Goal: Use online tool/utility: Utilize a website feature to perform a specific function

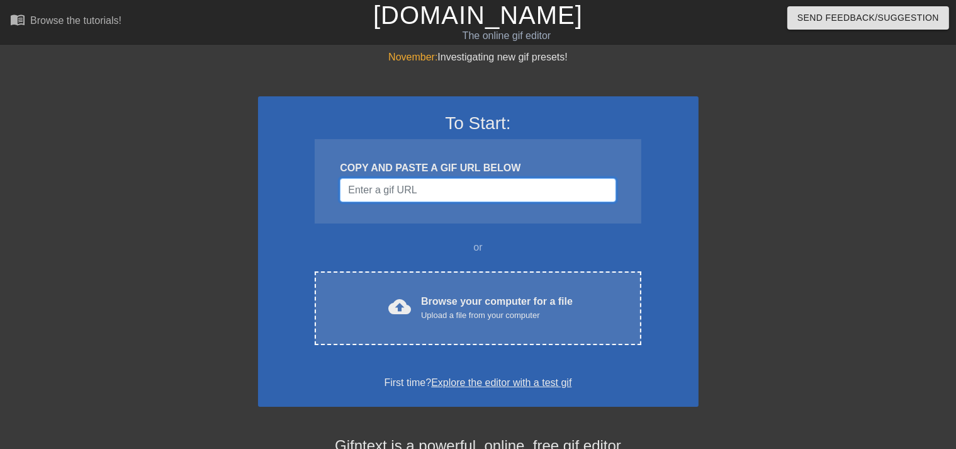
click at [385, 192] on input "Username" at bounding box center [478, 190] width 276 height 24
paste input "https://tenor.com/hu/view/peter-griffin-family-guy-gun-shooting-suicide-gif-135…"
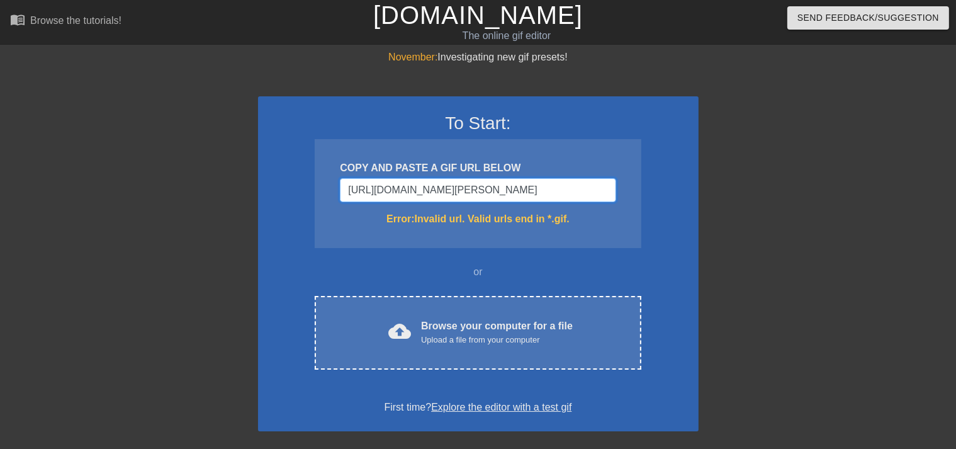
type input "https://tenor.com/hu/view/peter-griffin-family-guy-gun-shooting-suicide-gif-135…"
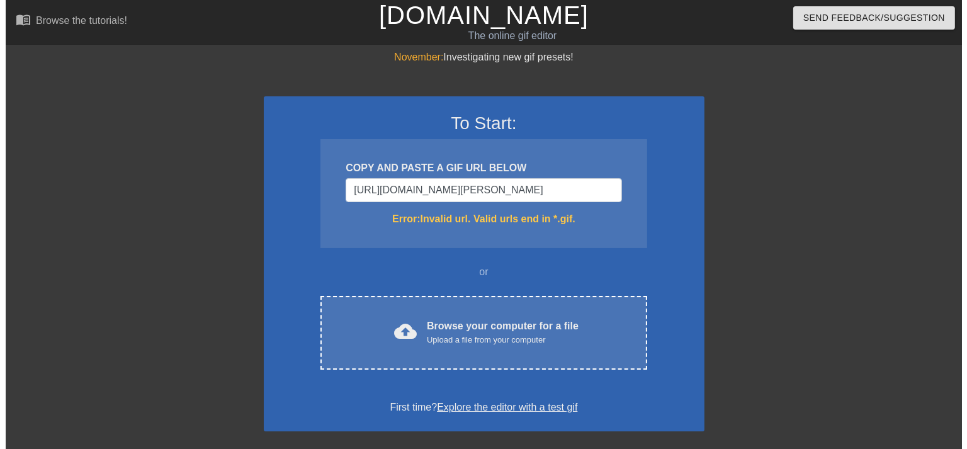
scroll to position [0, 0]
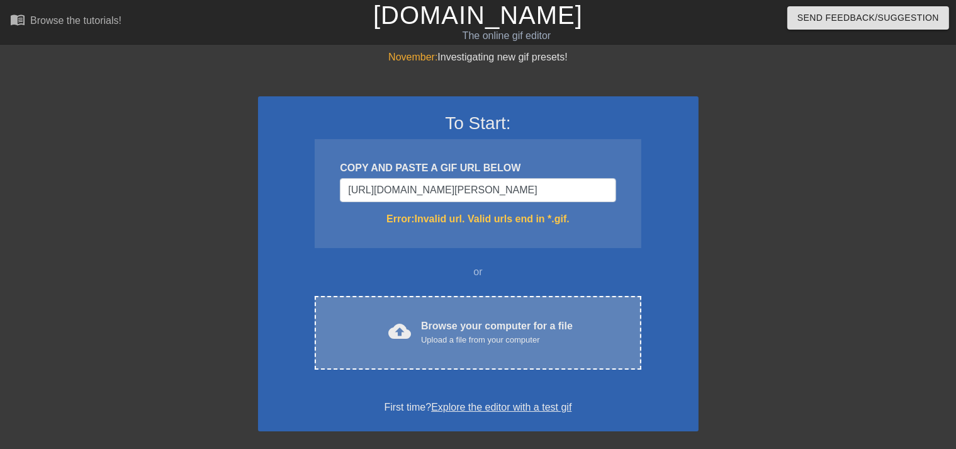
click at [446, 334] on div "Upload a file from your computer" at bounding box center [497, 340] width 152 height 13
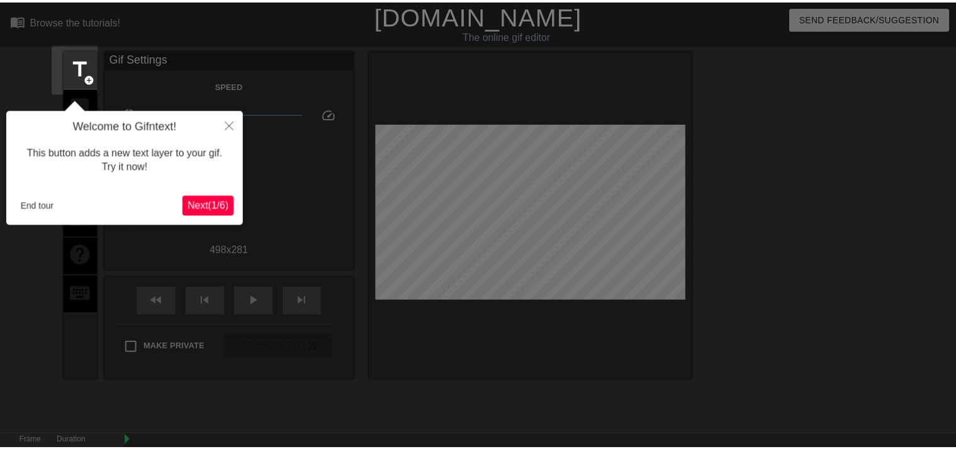
scroll to position [30, 0]
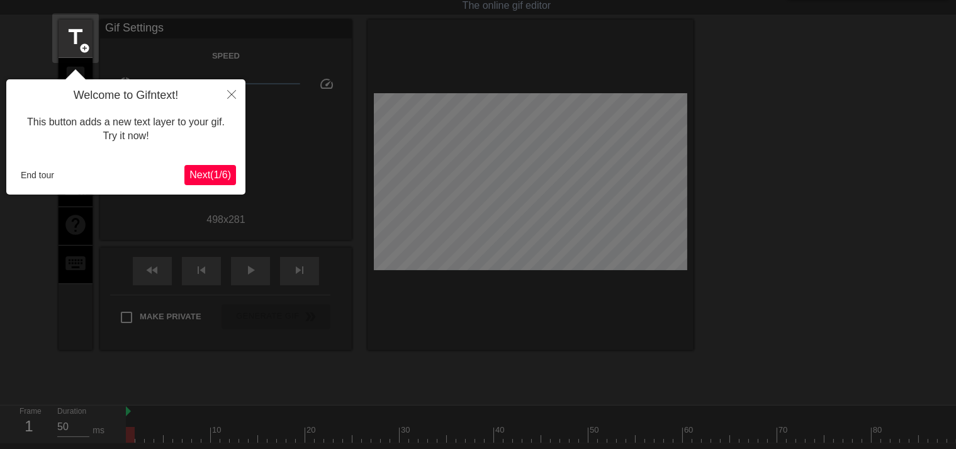
click at [210, 177] on span "Next ( 1 / 6 )" at bounding box center [210, 174] width 42 height 11
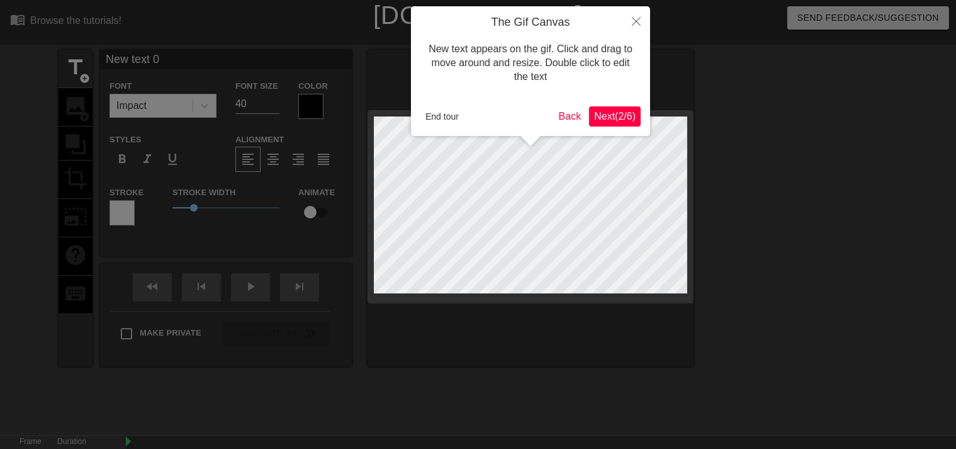
click at [605, 119] on span "Next ( 2 / 6 )" at bounding box center [615, 116] width 42 height 11
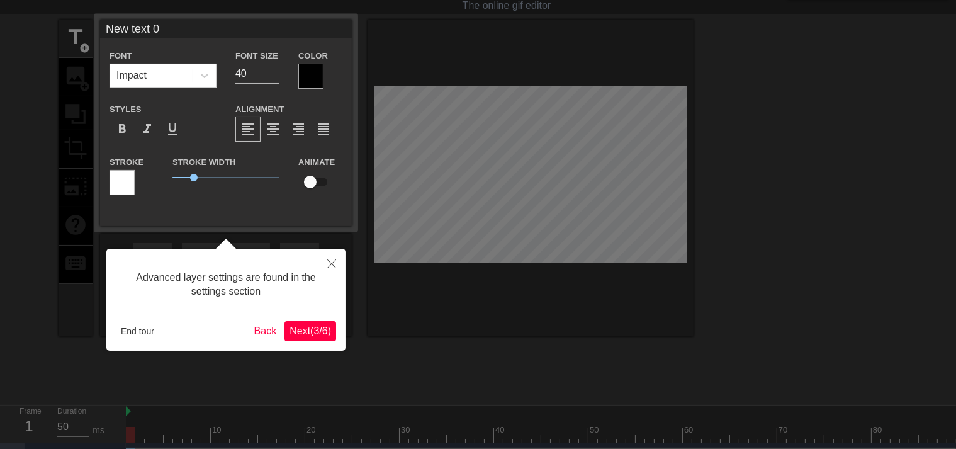
click at [312, 335] on span "Next ( 3 / 6 )" at bounding box center [310, 330] width 42 height 11
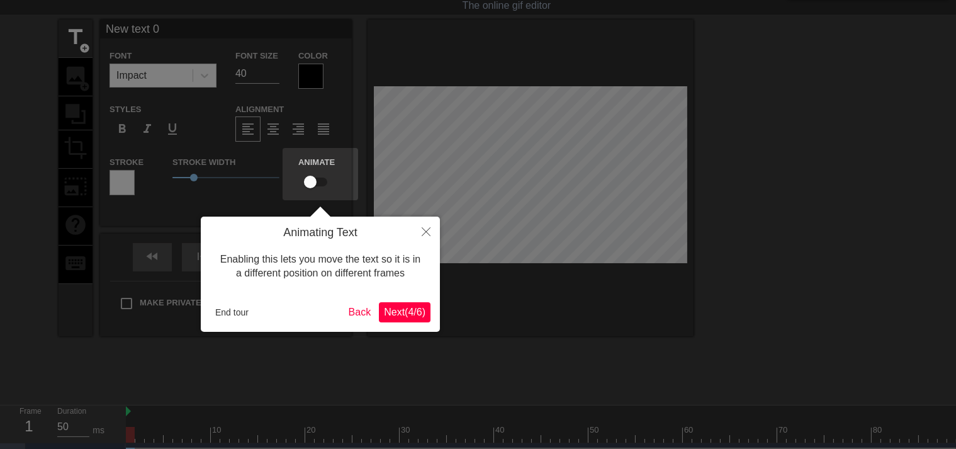
scroll to position [0, 0]
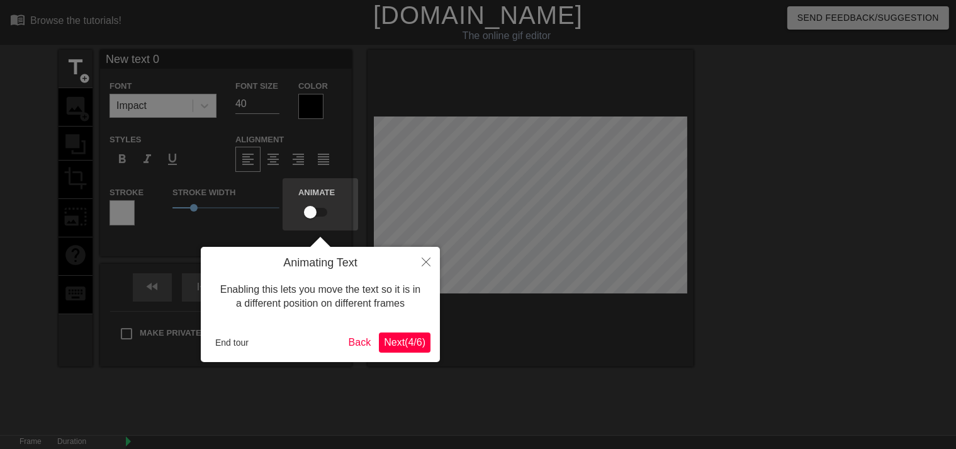
click at [400, 342] on span "Next ( 4 / 6 )" at bounding box center [405, 342] width 42 height 11
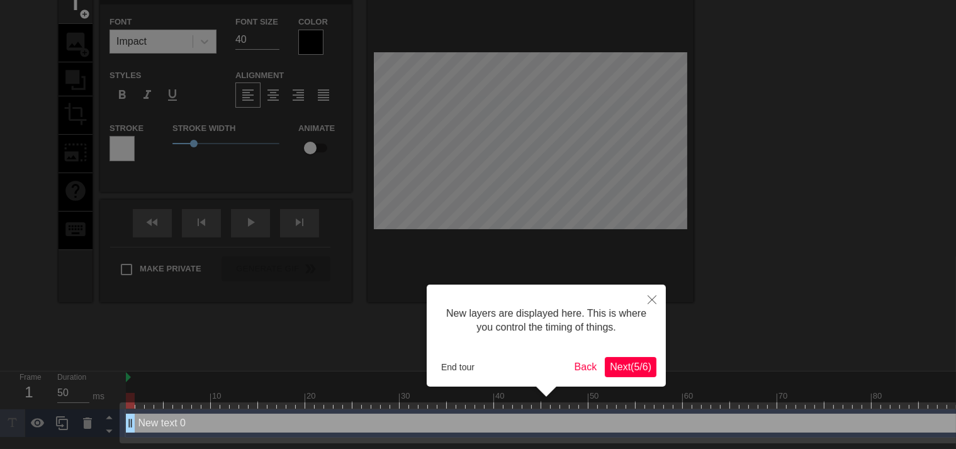
click at [634, 371] on span "Next ( 5 / 6 )" at bounding box center [631, 366] width 42 height 11
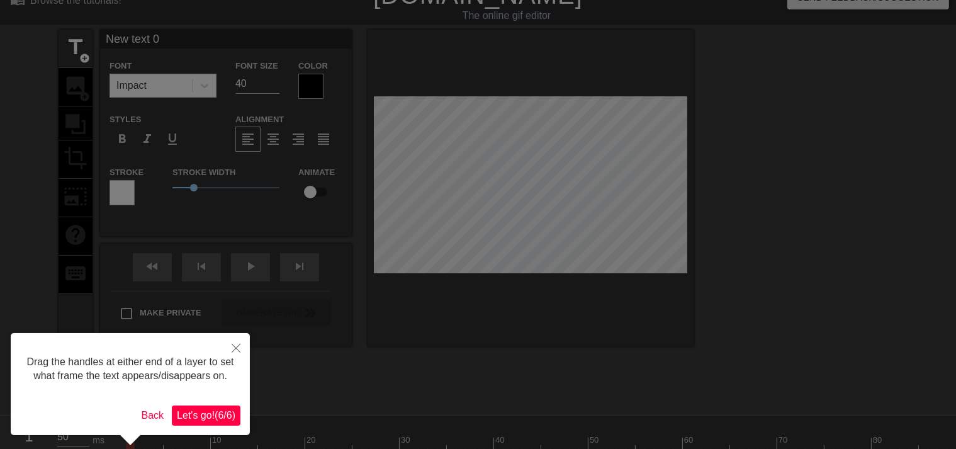
scroll to position [0, 0]
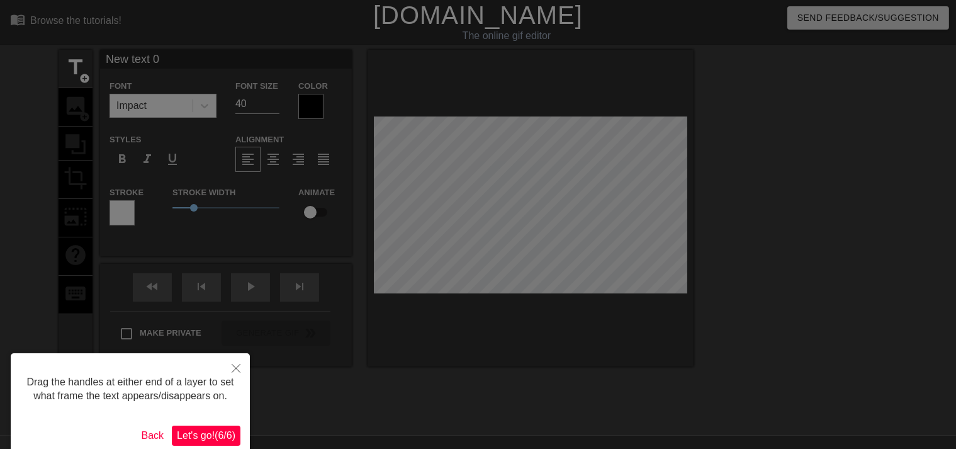
click at [218, 430] on span "Let's go! ( 6 / 6 )" at bounding box center [206, 435] width 59 height 11
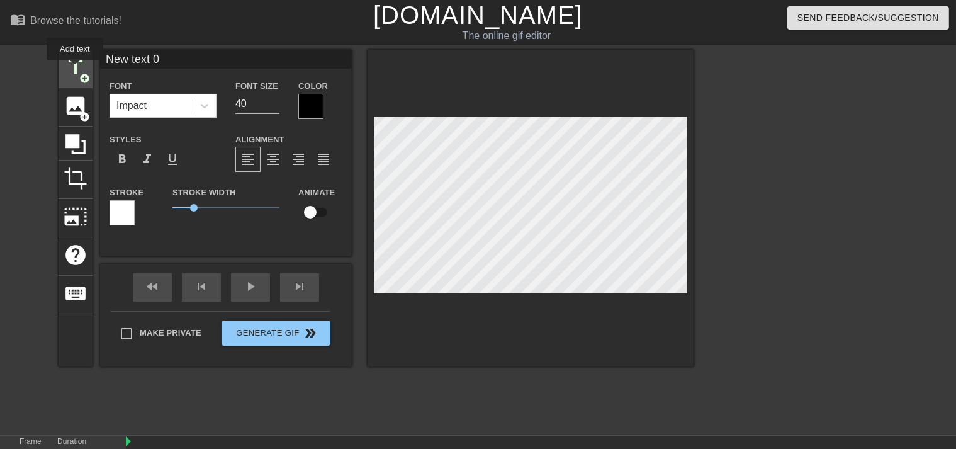
click at [75, 69] on span "title" at bounding box center [76, 67] width 24 height 24
type input "New"
type textarea "New"
type input "Ne"
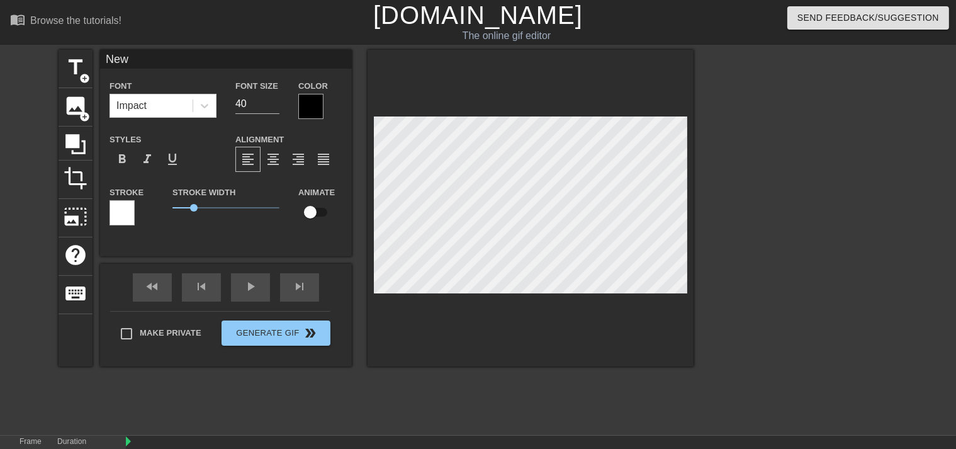
type textarea "Ne"
type input "N"
type textarea "N"
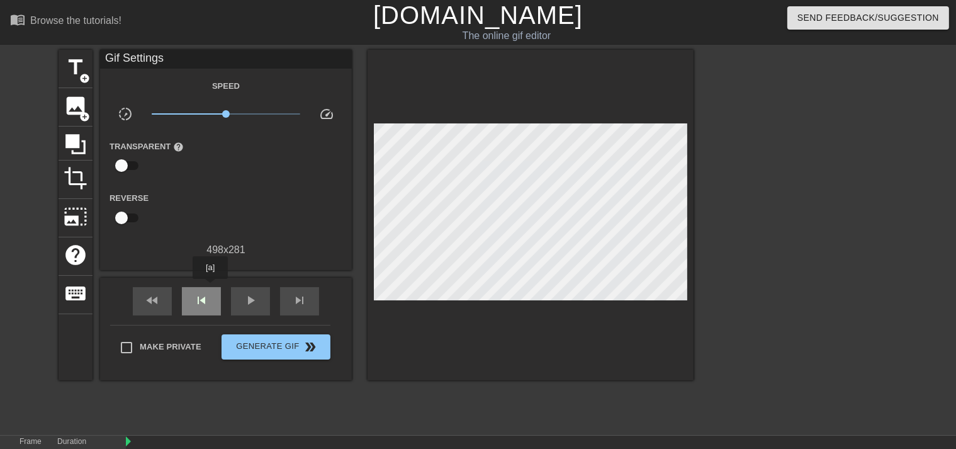
click at [210, 288] on div "skip_previous" at bounding box center [201, 301] width 39 height 28
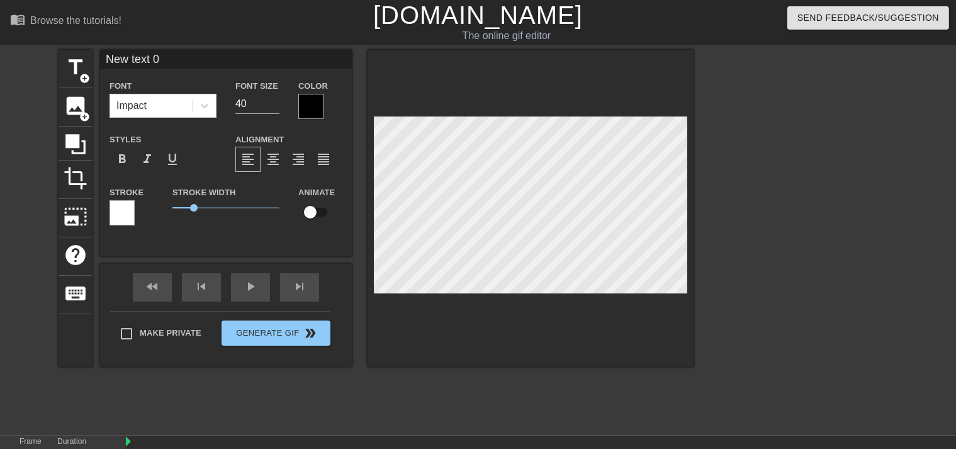
scroll to position [1, 3]
drag, startPoint x: 177, startPoint y: 62, endPoint x: 81, endPoint y: 56, distance: 96.5
click at [81, 56] on div "title add_circle image add_circle crop photo_size_select_large help keyboard Ne…" at bounding box center [376, 208] width 635 height 317
type input "[PERSON_NAME]"
drag, startPoint x: 311, startPoint y: 210, endPoint x: 340, endPoint y: 207, distance: 29.1
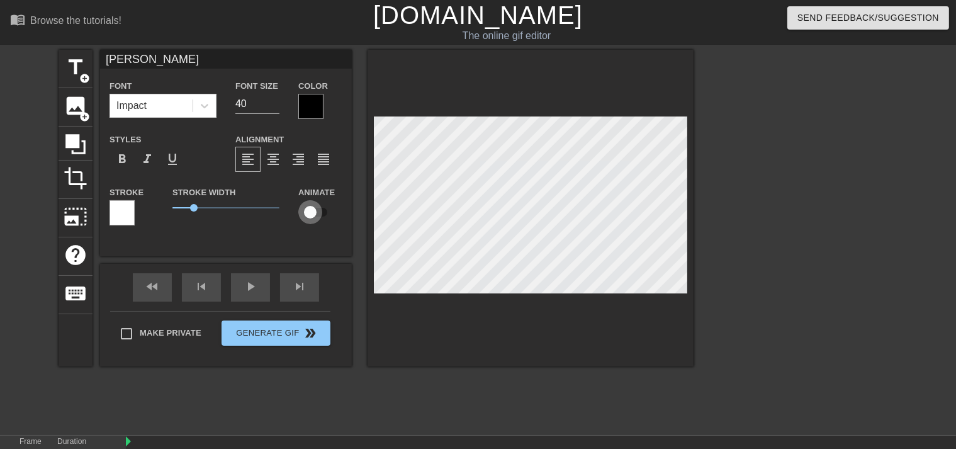
click at [340, 207] on div "Animate" at bounding box center [320, 204] width 63 height 40
click at [312, 210] on input "checkbox" at bounding box center [310, 212] width 72 height 24
checkbox input "true"
click at [284, 339] on span "Generate Gif double_arrow" at bounding box center [276, 332] width 99 height 15
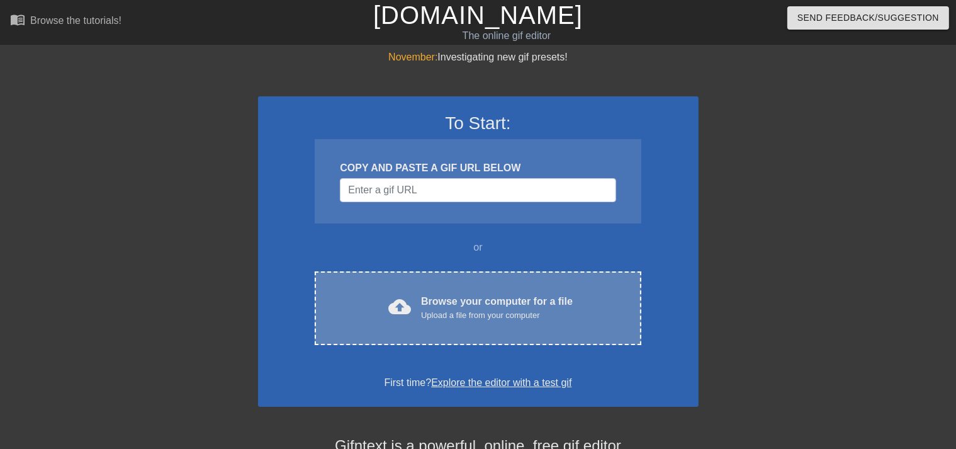
click at [444, 320] on div "Upload a file from your computer" at bounding box center [497, 315] width 152 height 13
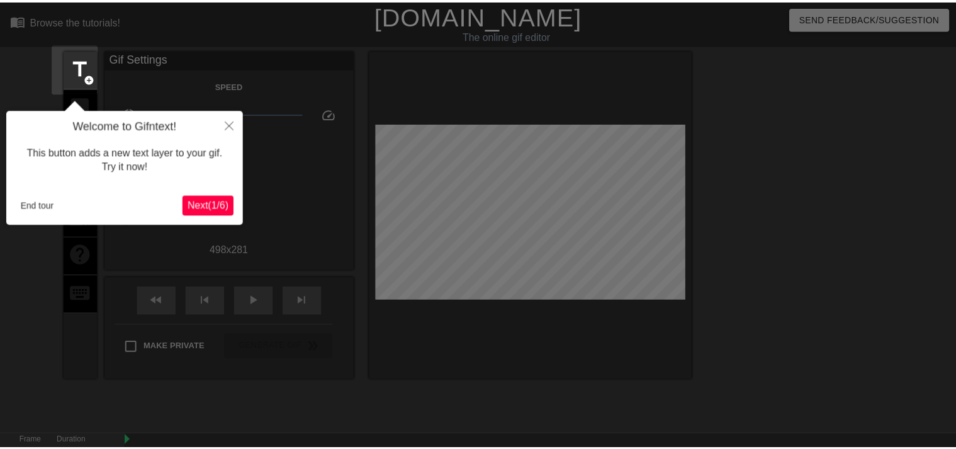
scroll to position [30, 0]
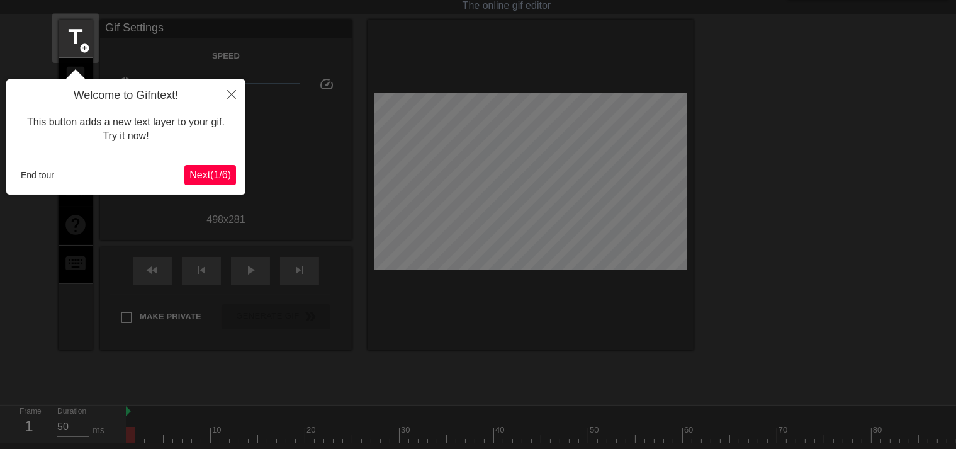
click at [211, 177] on span "Next ( 1 / 6 )" at bounding box center [210, 174] width 42 height 11
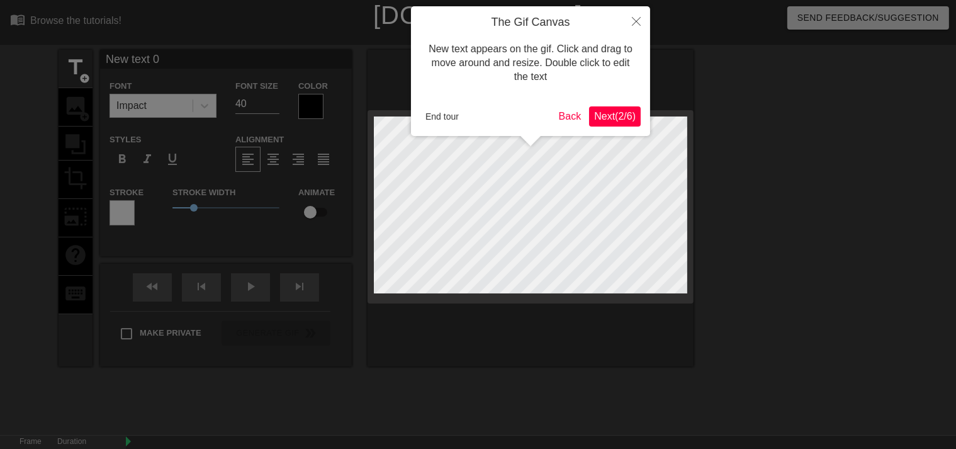
click at [610, 113] on span "Next ( 2 / 6 )" at bounding box center [615, 116] width 42 height 11
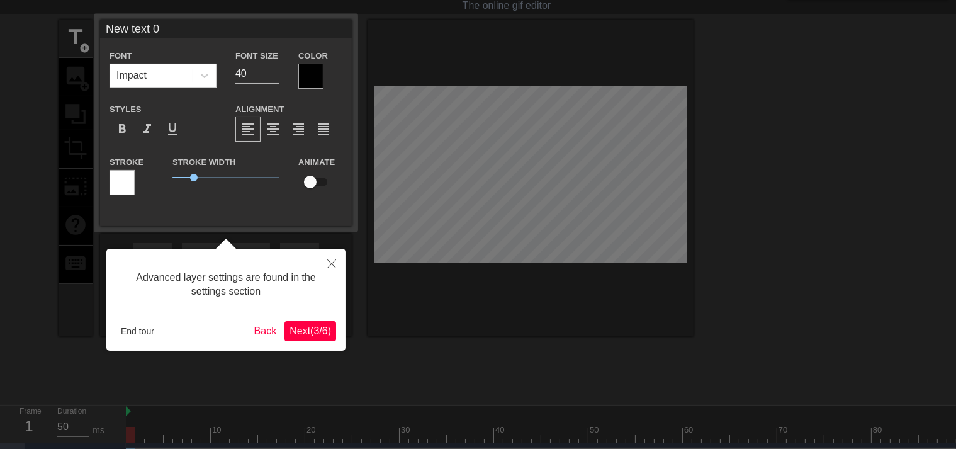
click at [293, 331] on span "Next ( 3 / 6 )" at bounding box center [310, 330] width 42 height 11
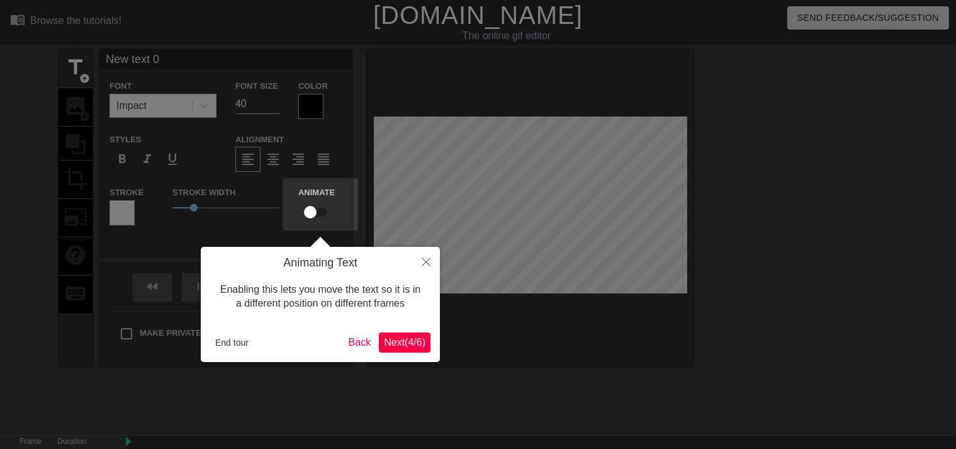
click at [393, 347] on span "Next ( 4 / 6 )" at bounding box center [405, 342] width 42 height 11
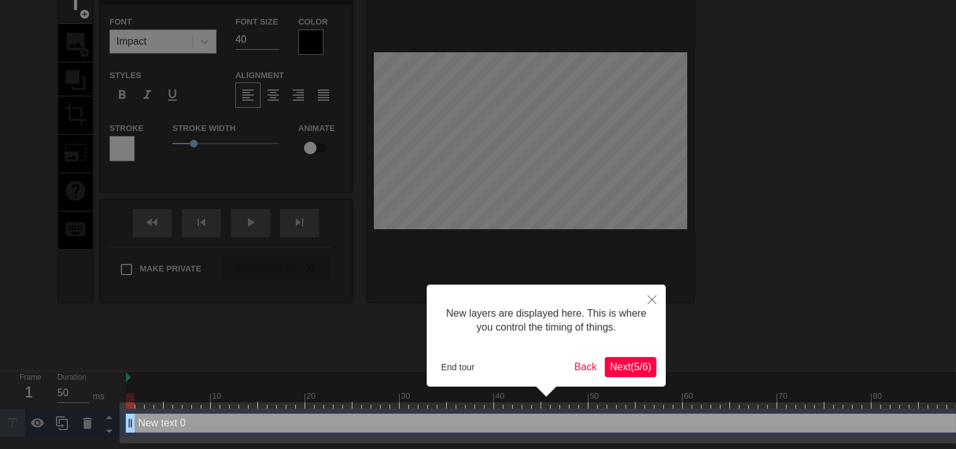
click at [618, 368] on span "Next ( 5 / 6 )" at bounding box center [631, 366] width 42 height 11
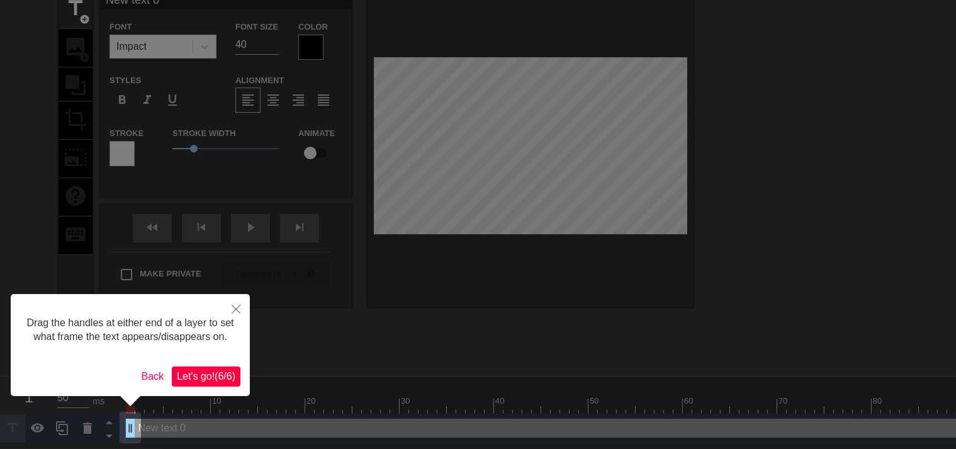
scroll to position [0, 0]
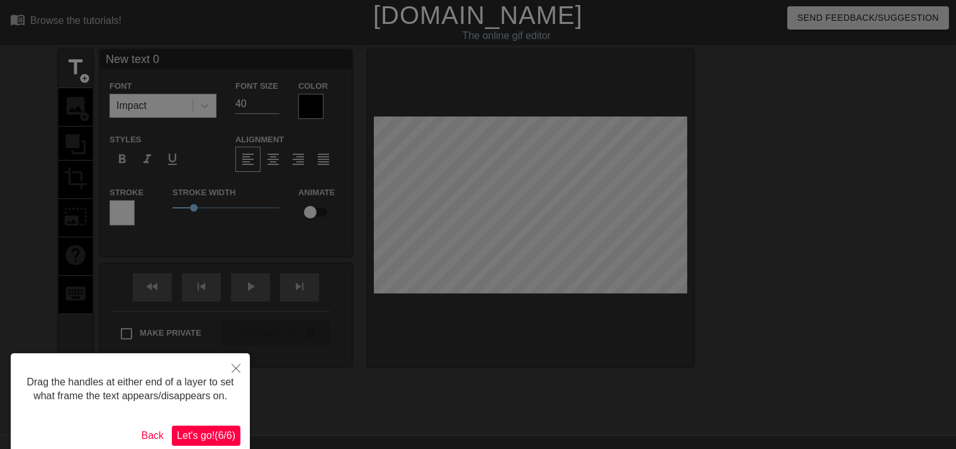
click at [199, 438] on span "Let's go! ( 6 / 6 )" at bounding box center [206, 435] width 59 height 11
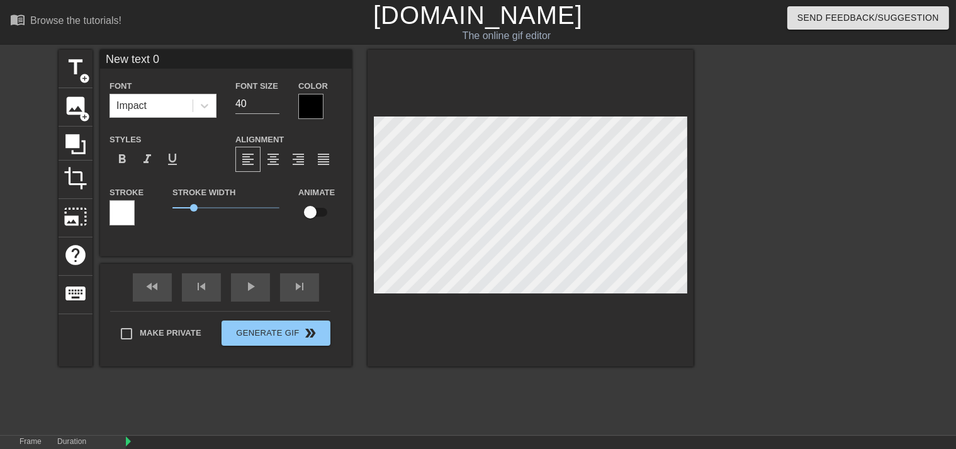
click at [201, 59] on input "New text 0" at bounding box center [226, 59] width 252 height 19
drag, startPoint x: 201, startPoint y: 59, endPoint x: 94, endPoint y: 69, distance: 108.1
click at [97, 67] on div "title add_circle image add_circle crop photo_size_select_large help keyboard Ne…" at bounding box center [376, 208] width 635 height 317
type input "[PERSON_NAME]"
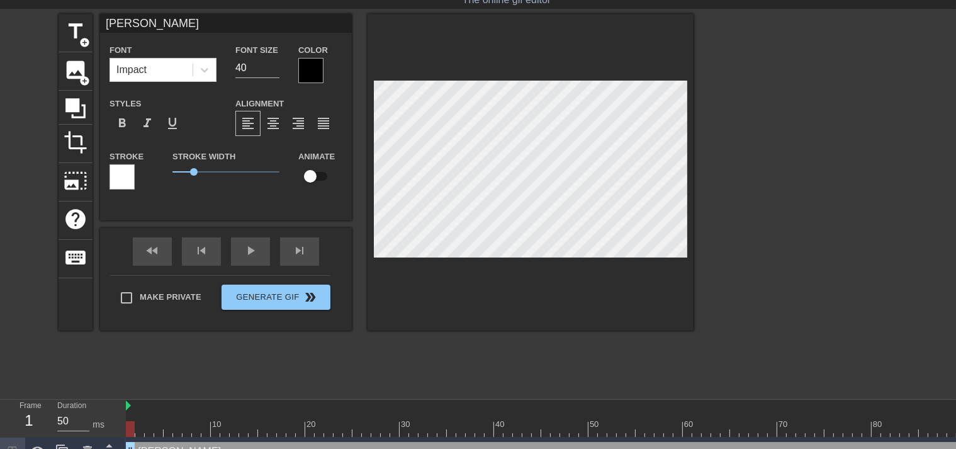
scroll to position [55, 0]
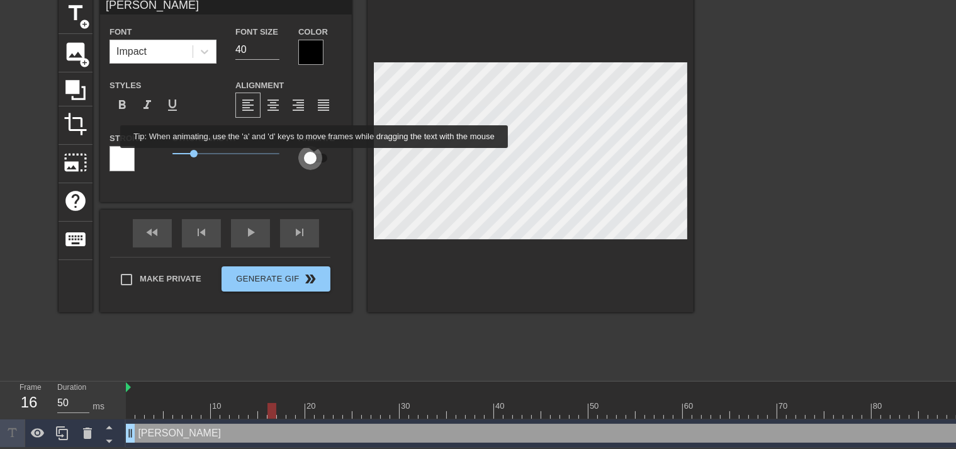
click at [315, 157] on input "checkbox" at bounding box center [310, 158] width 72 height 24
checkbox input "true"
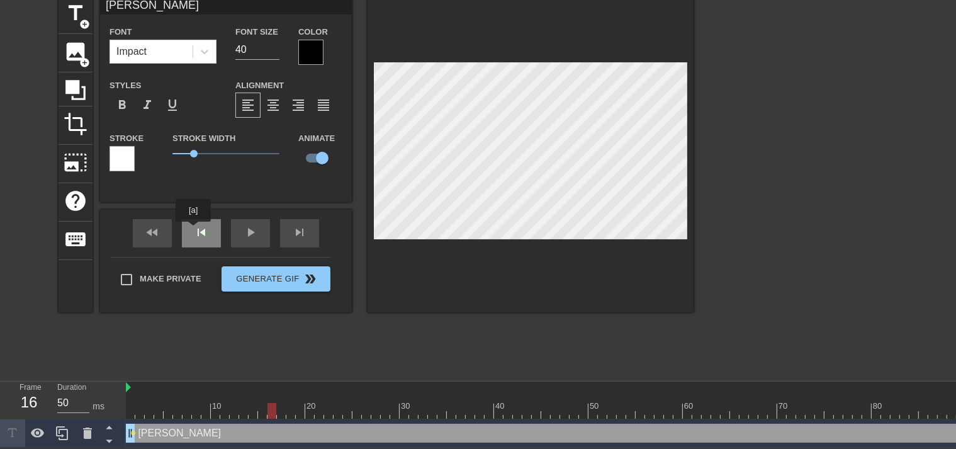
click at [193, 230] on div "skip_previous" at bounding box center [201, 233] width 39 height 28
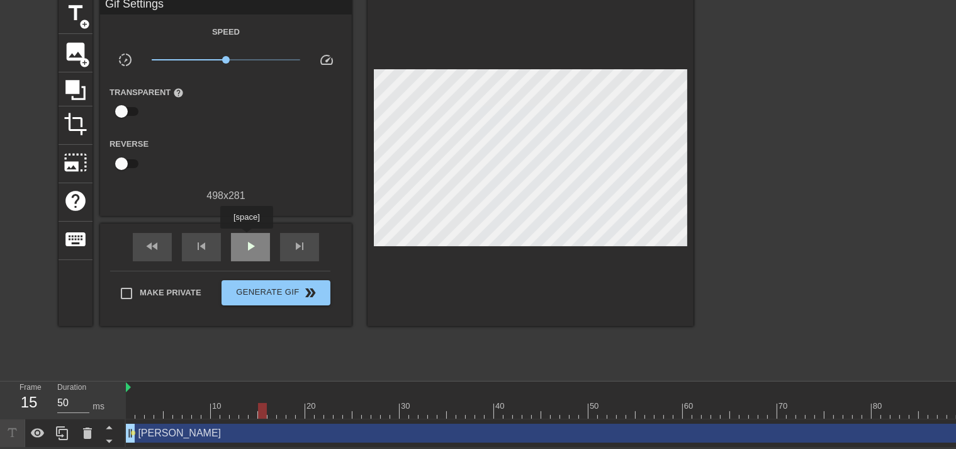
click at [246, 239] on span "play_arrow" at bounding box center [250, 246] width 15 height 15
click at [216, 245] on div "skip_previous" at bounding box center [201, 247] width 39 height 28
click at [212, 249] on div "skip_previous" at bounding box center [201, 247] width 39 height 28
click at [249, 244] on span "pause" at bounding box center [250, 246] width 15 height 15
click at [208, 247] on span "skip_previous" at bounding box center [201, 246] width 15 height 15
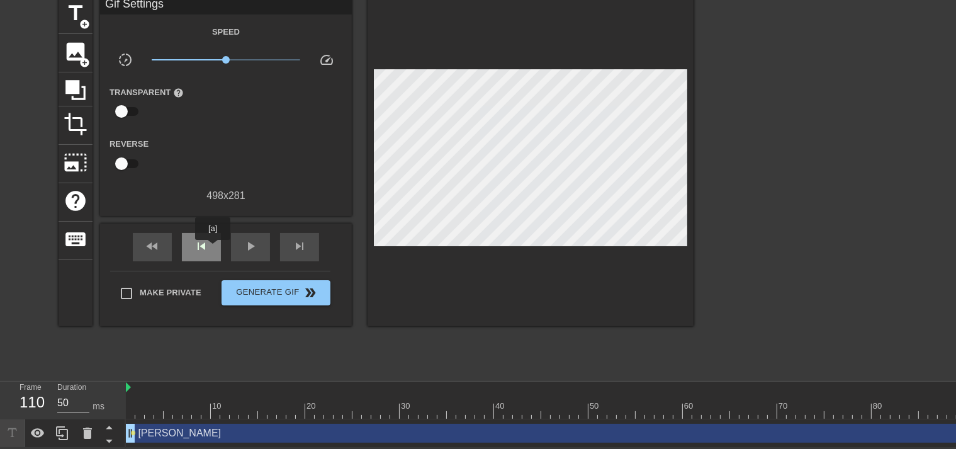
click at [213, 249] on div "skip_previous" at bounding box center [201, 247] width 39 height 28
click at [153, 244] on span "fast_rewind" at bounding box center [152, 246] width 15 height 15
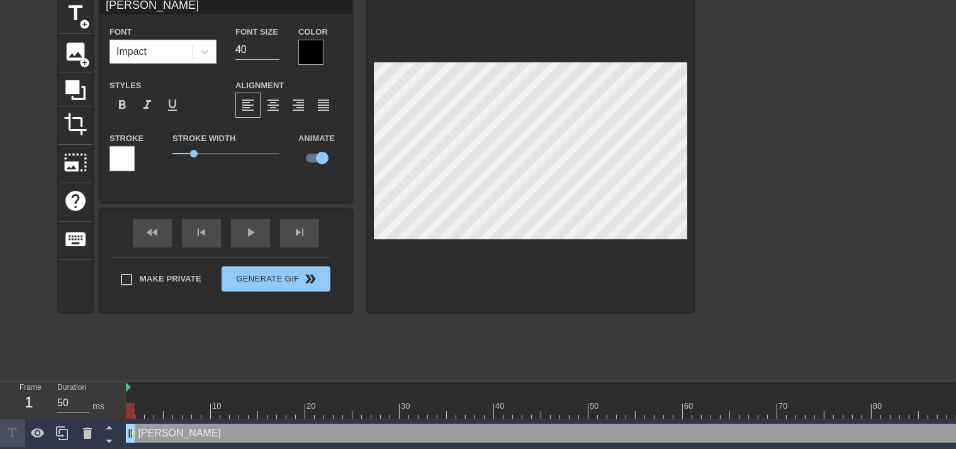
scroll to position [0, 0]
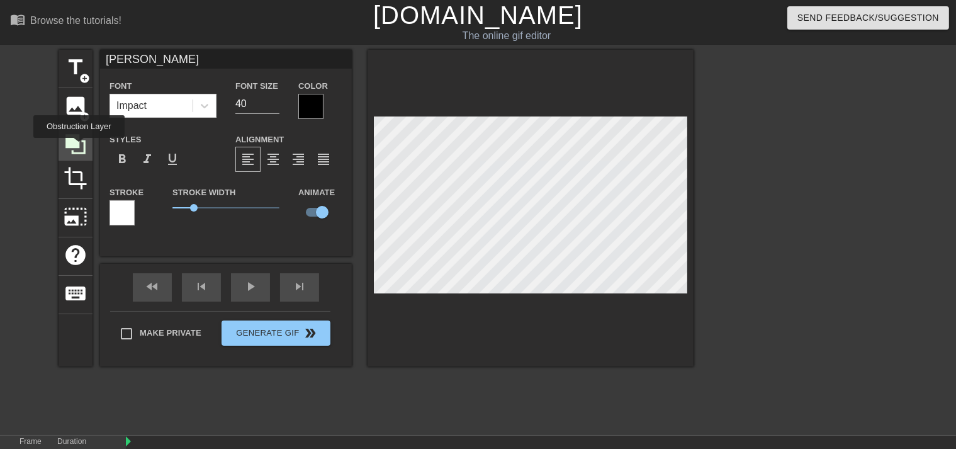
click at [79, 147] on icon at bounding box center [76, 144] width 24 height 24
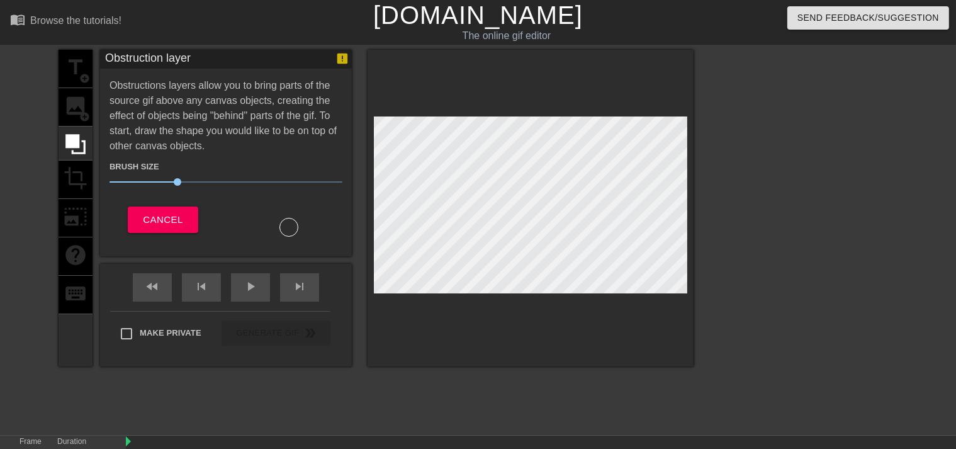
click at [73, 177] on div "title add_circle image add_circle crop photo_size_select_large help keyboard" at bounding box center [76, 208] width 34 height 317
click at [155, 217] on span "Cancel" at bounding box center [163, 219] width 40 height 16
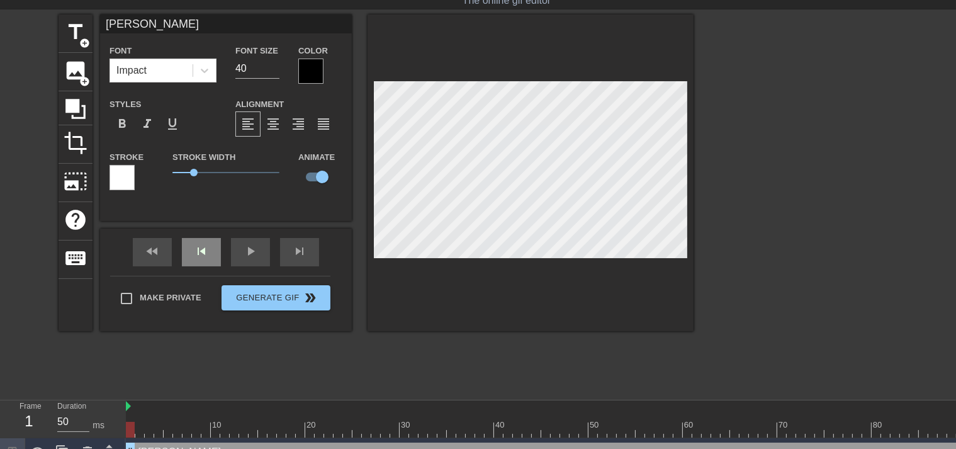
scroll to position [55, 0]
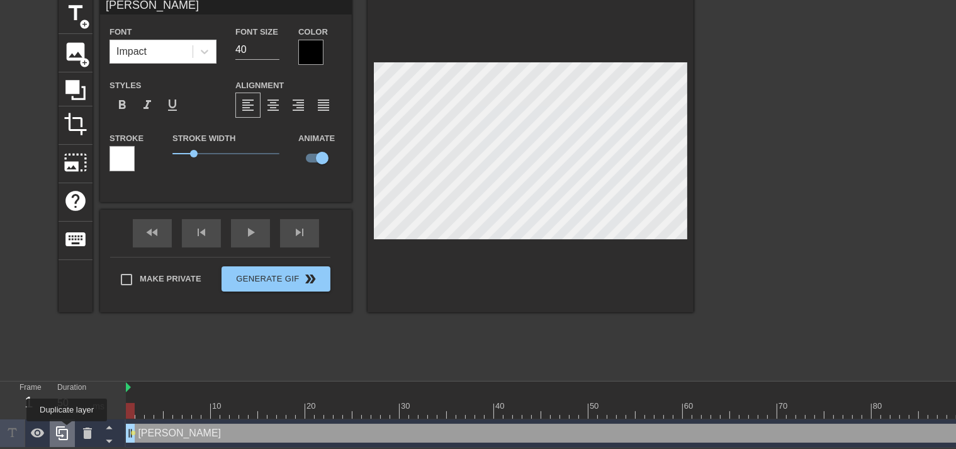
click at [67, 430] on icon at bounding box center [62, 433] width 12 height 14
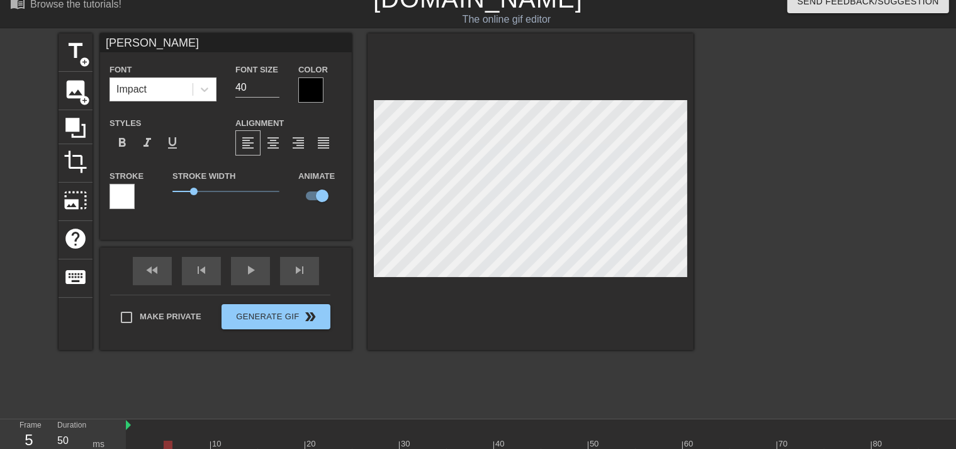
scroll to position [0, 0]
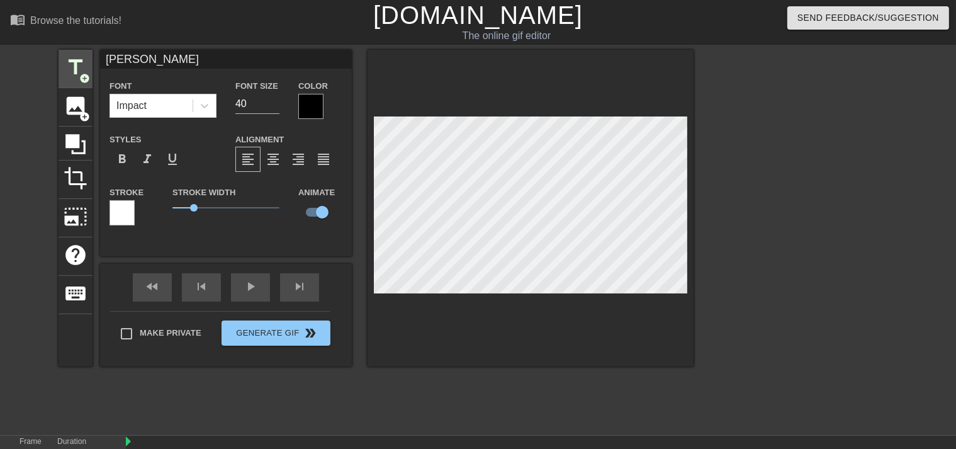
drag, startPoint x: 162, startPoint y: 58, endPoint x: 66, endPoint y: 54, distance: 95.7
click at [68, 54] on div "title add_circle image add_circle crop photo_size_select_large help keyboard [P…" at bounding box center [376, 208] width 635 height 317
drag, startPoint x: 181, startPoint y: 179, endPoint x: 193, endPoint y: 168, distance: 16.9
click at [181, 180] on div "Font Impact Font Size 40 Color Styles format_bold format_italic format_underlin…" at bounding box center [225, 157] width 233 height 159
click at [215, 141] on div "Styles format_bold format_italic format_underline" at bounding box center [163, 152] width 126 height 41
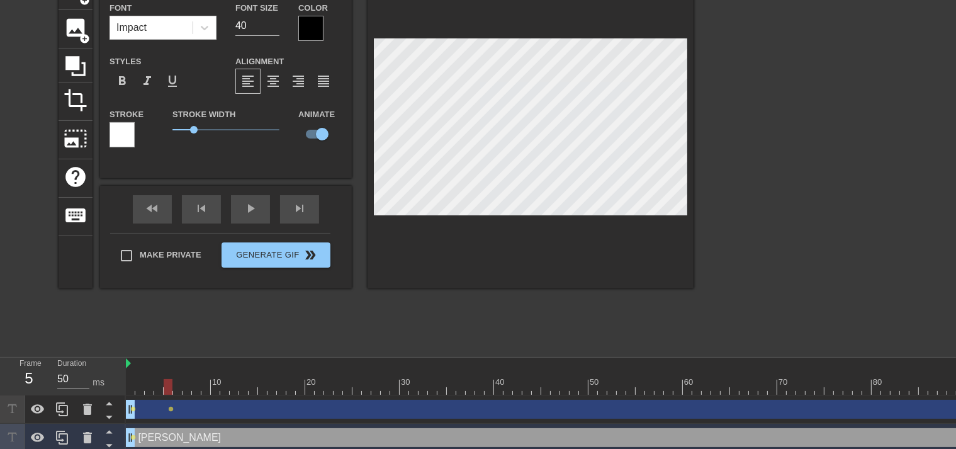
scroll to position [83, 0]
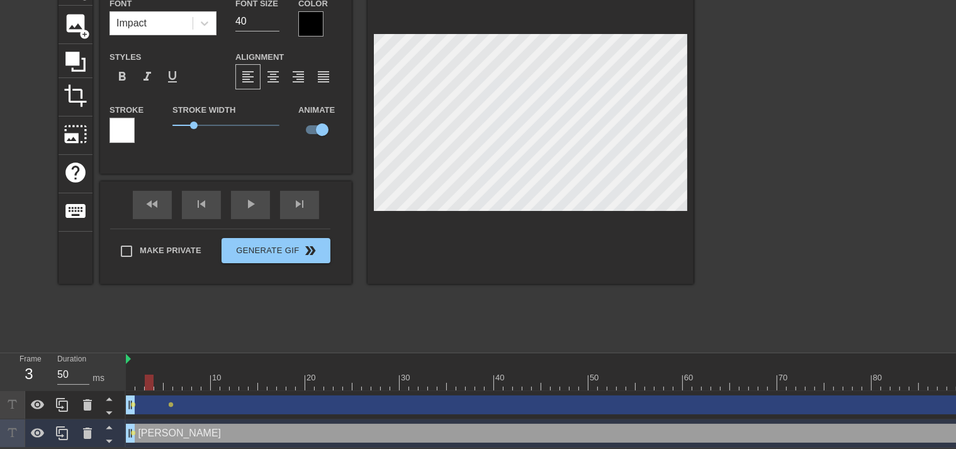
drag, startPoint x: 233, startPoint y: 383, endPoint x: 256, endPoint y: 383, distance: 22.7
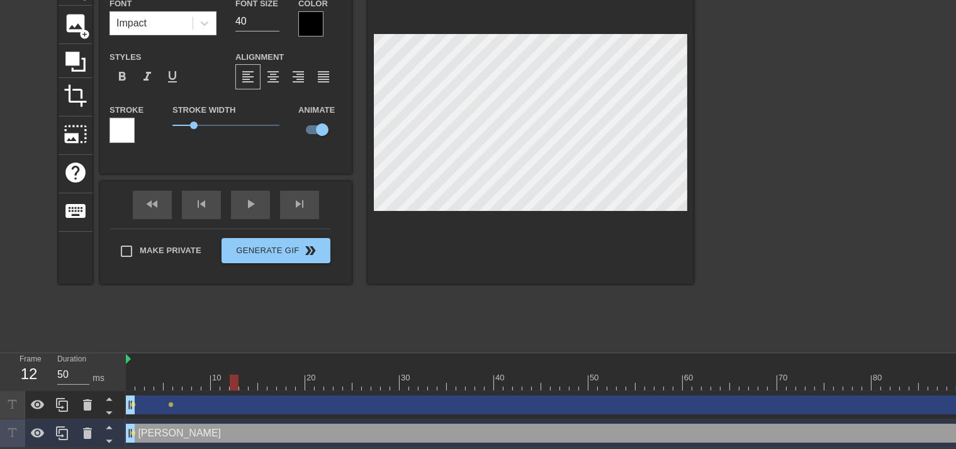
drag, startPoint x: 271, startPoint y: 379, endPoint x: 8, endPoint y: 377, distance: 263.1
click at [11, 379] on div "Frame 1 Duration 50 ms 10 20 30 40 50 60 70 80 90 100 110 120 130 140 150" at bounding box center [478, 400] width 956 height 94
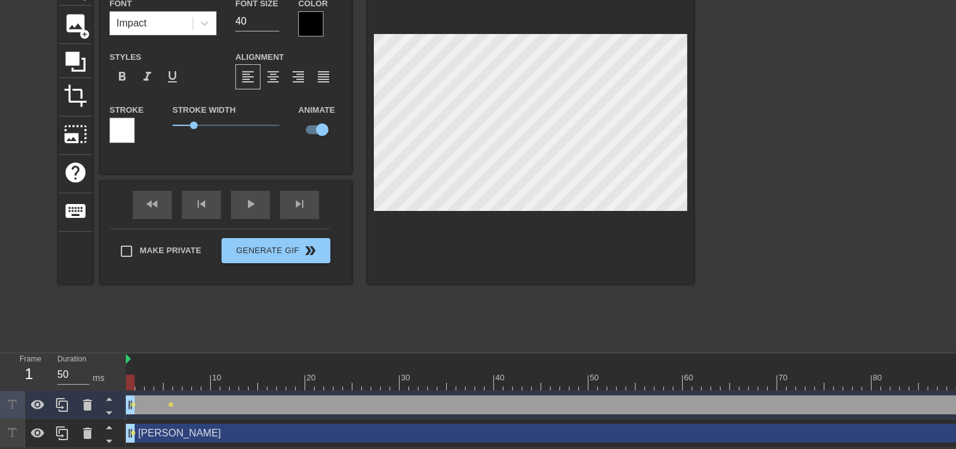
type input "[PERSON_NAME]"
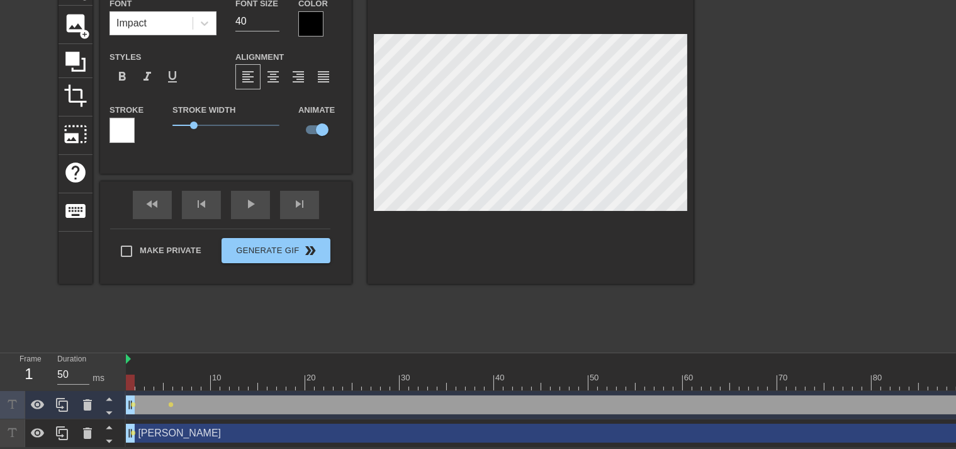
type input "[PERSON_NAME]"
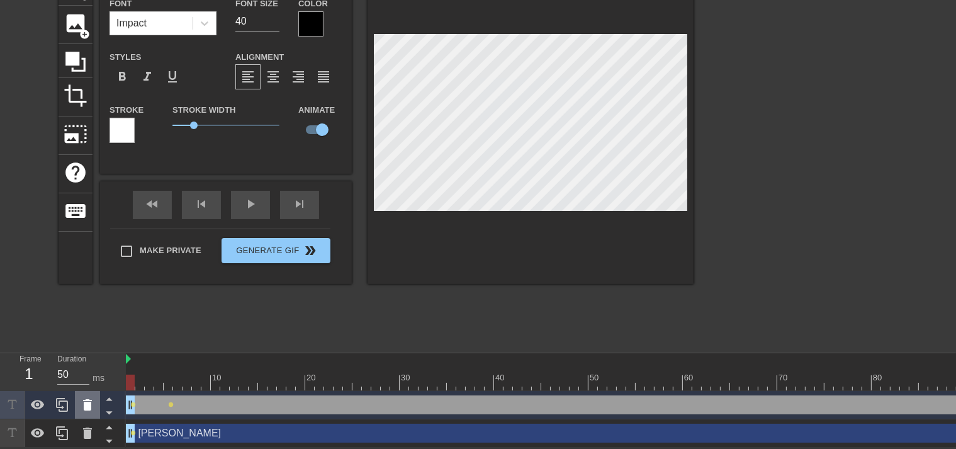
click at [86, 401] on icon at bounding box center [87, 404] width 9 height 11
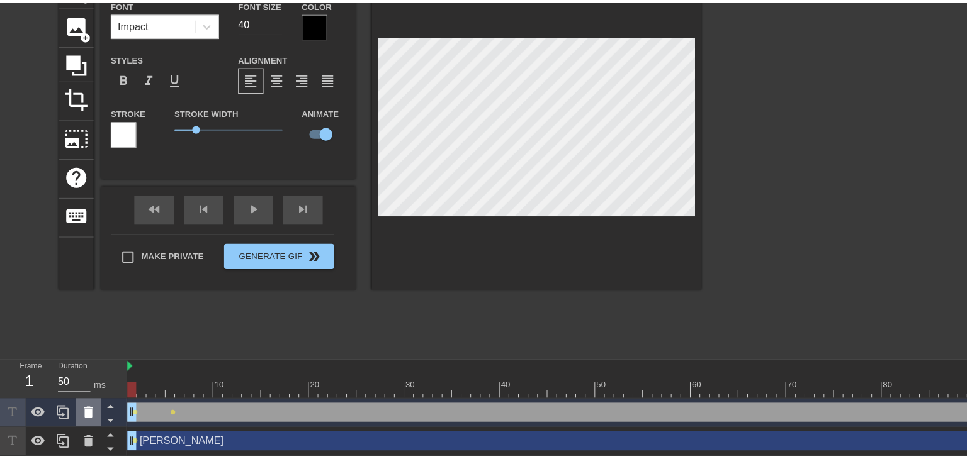
scroll to position [73, 0]
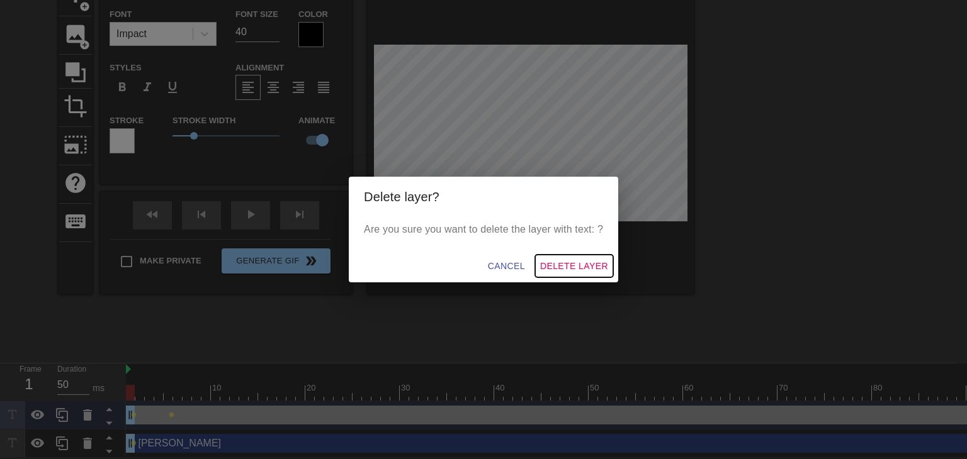
click at [573, 267] on span "Delete Layer" at bounding box center [574, 267] width 68 height 16
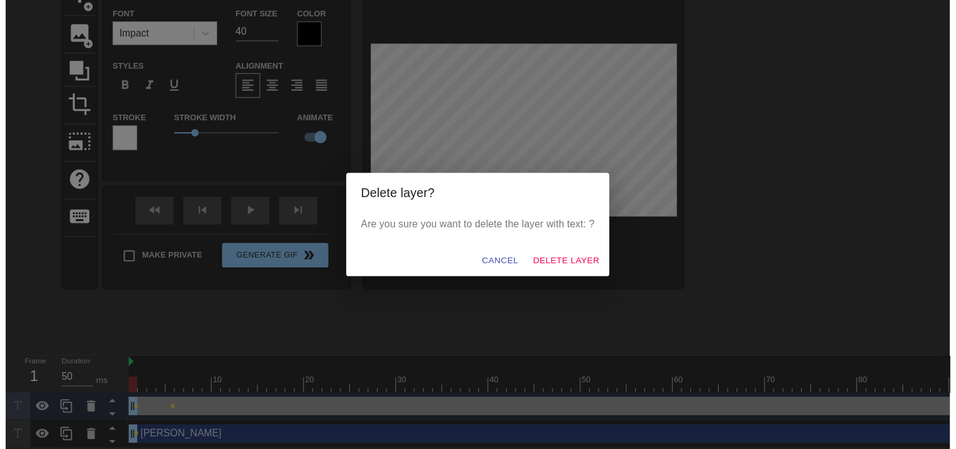
scroll to position [45, 0]
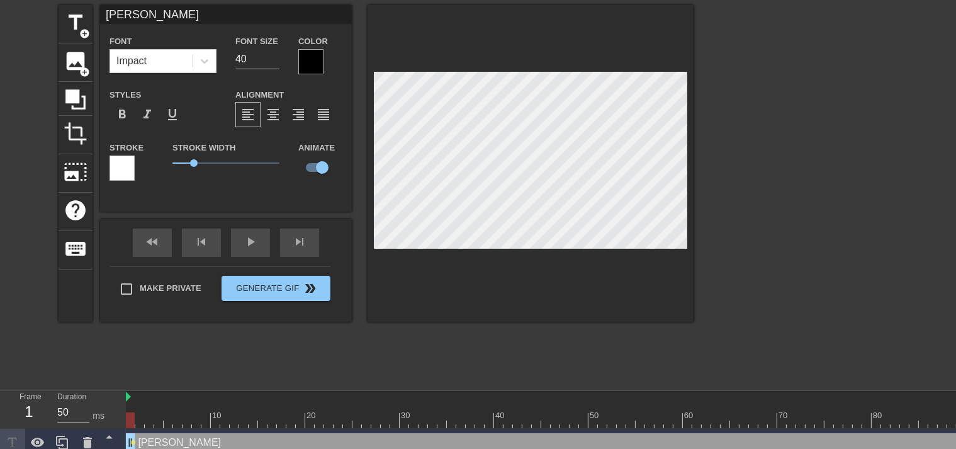
drag, startPoint x: 204, startPoint y: 159, endPoint x: 188, endPoint y: 160, distance: 16.4
click at [188, 160] on span "0.7" at bounding box center [225, 162] width 107 height 15
click at [130, 164] on div at bounding box center [121, 167] width 25 height 25
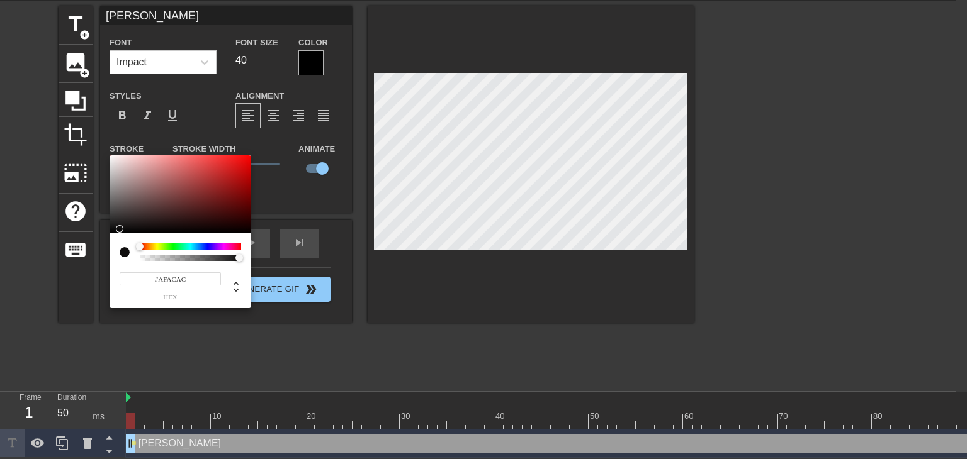
type input "#000000"
drag, startPoint x: 116, startPoint y: 229, endPoint x: 97, endPoint y: 240, distance: 22.0
click at [97, 240] on div "#000000 hex" at bounding box center [483, 229] width 967 height 459
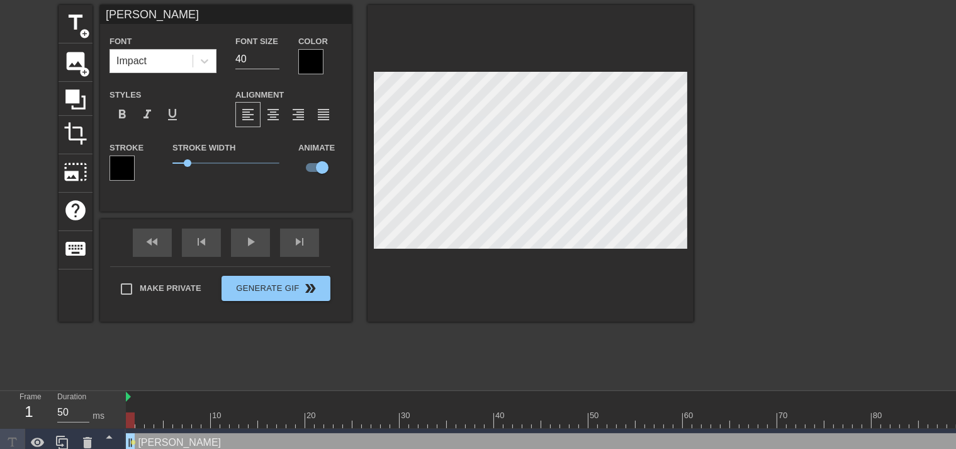
click at [303, 53] on div at bounding box center [310, 61] width 25 height 25
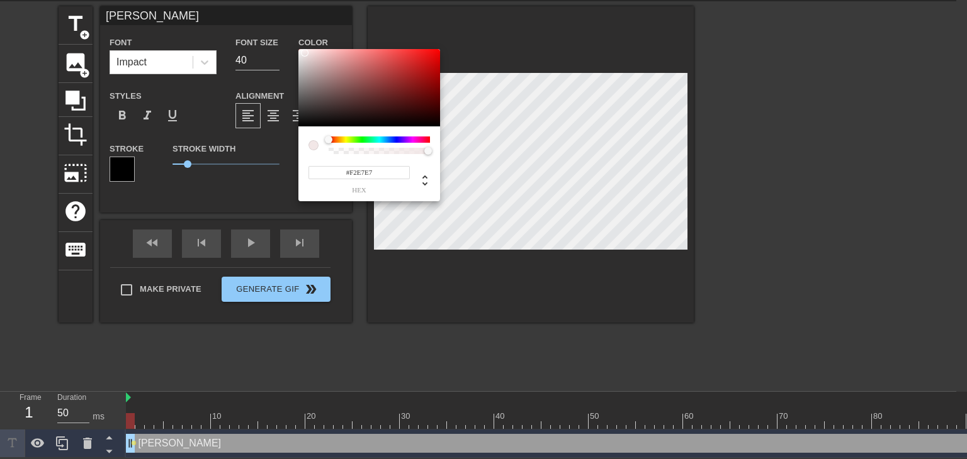
click at [305, 53] on div at bounding box center [369, 88] width 142 height 78
type input "242"
type input "1"
drag, startPoint x: 420, startPoint y: 152, endPoint x: 549, endPoint y: 155, distance: 129.7
click at [549, 155] on div "242 r 231 g 231 b 1 a" at bounding box center [483, 229] width 967 height 459
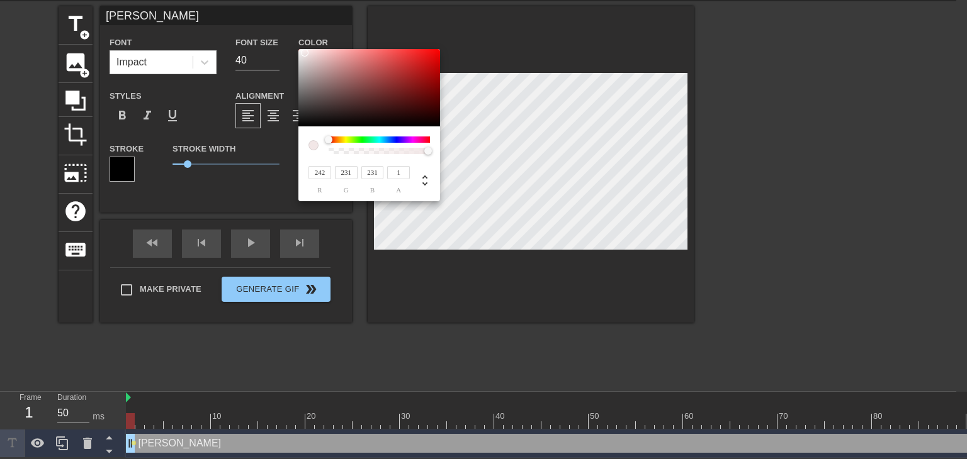
type input "246"
type input "237"
type input "240"
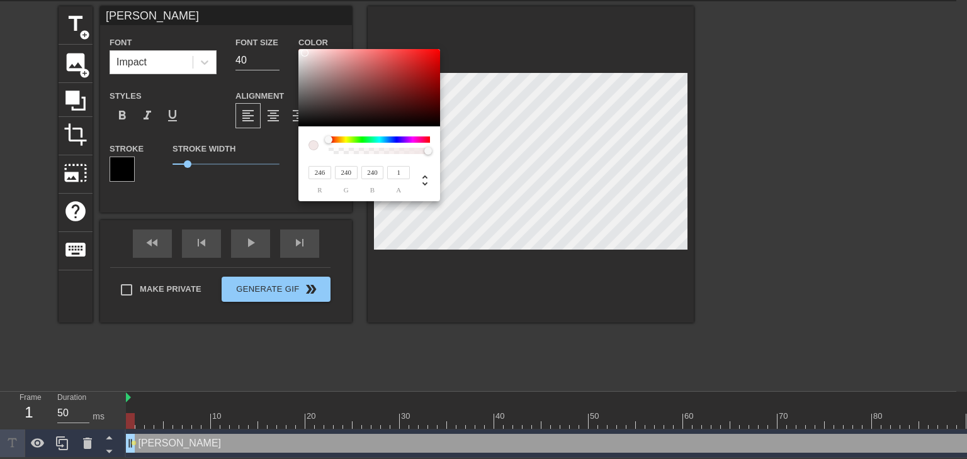
type input "252"
type input "255"
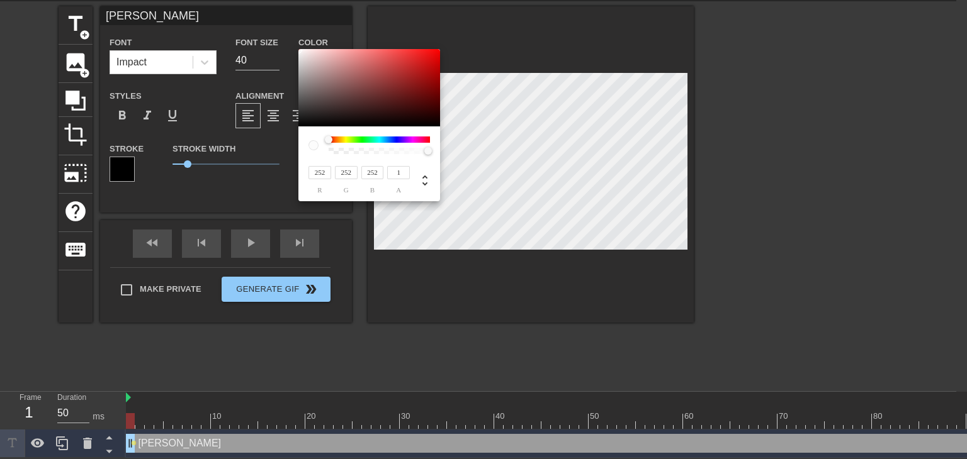
type input "255"
type input "199"
type input "189"
type input "125"
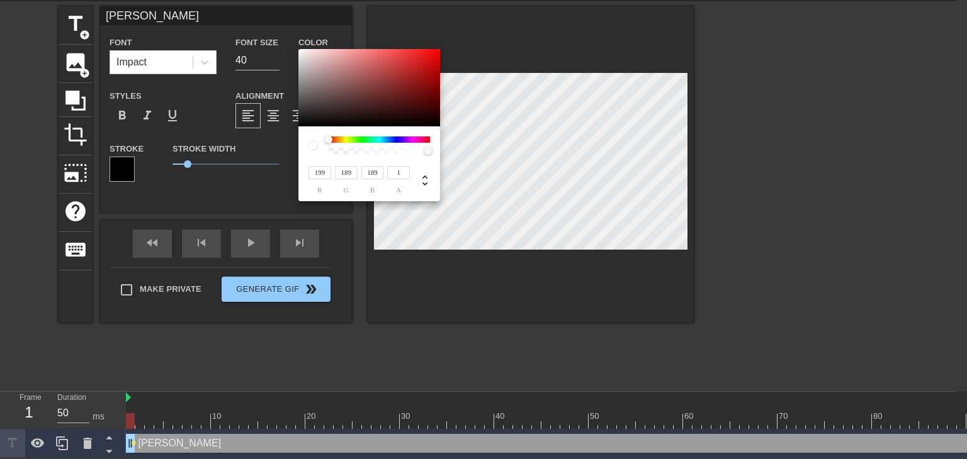
type input "94"
type input "9"
type input "5"
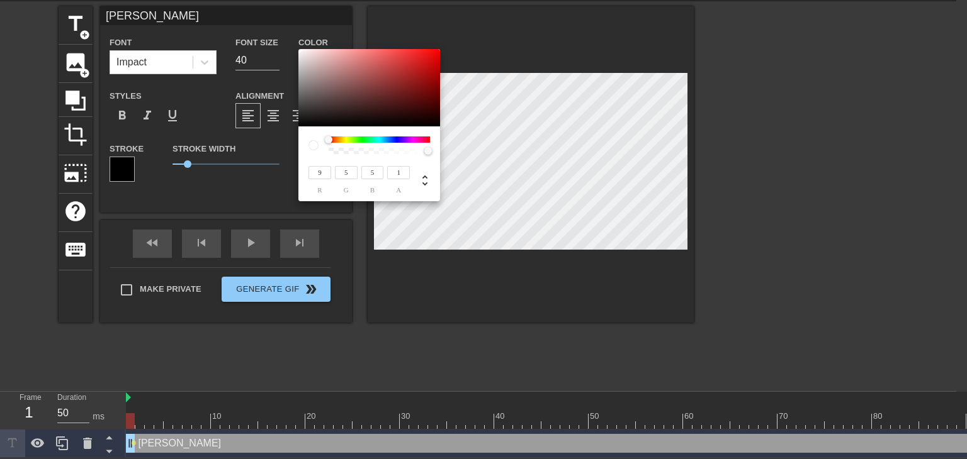
type input "0"
type input "38"
type input "20"
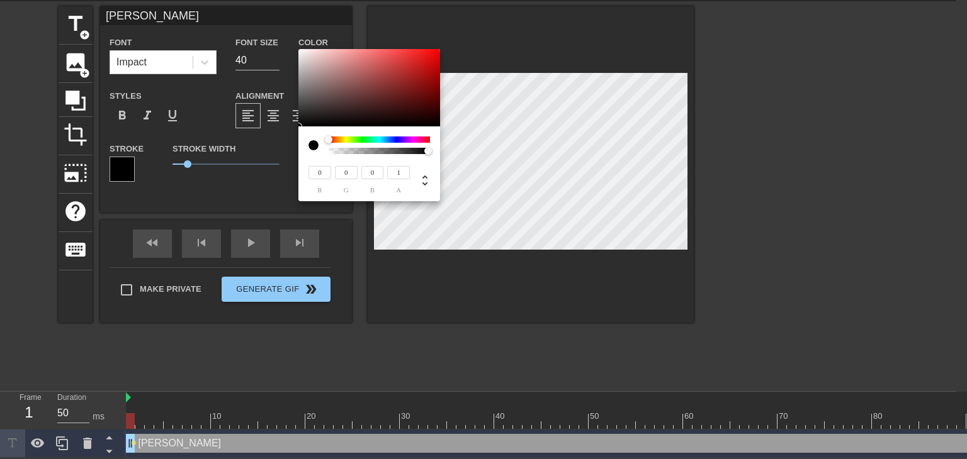
type input "20"
type input "116"
type input "88"
type input "193"
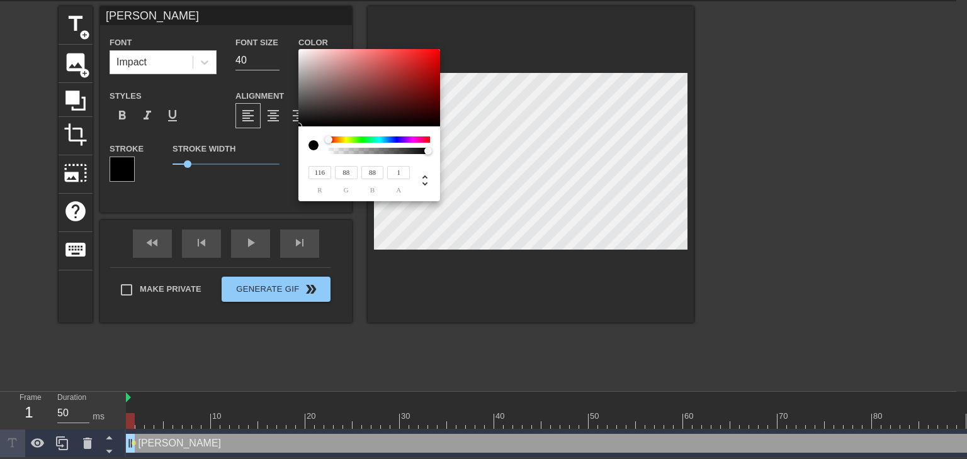
type input "186"
type input "228"
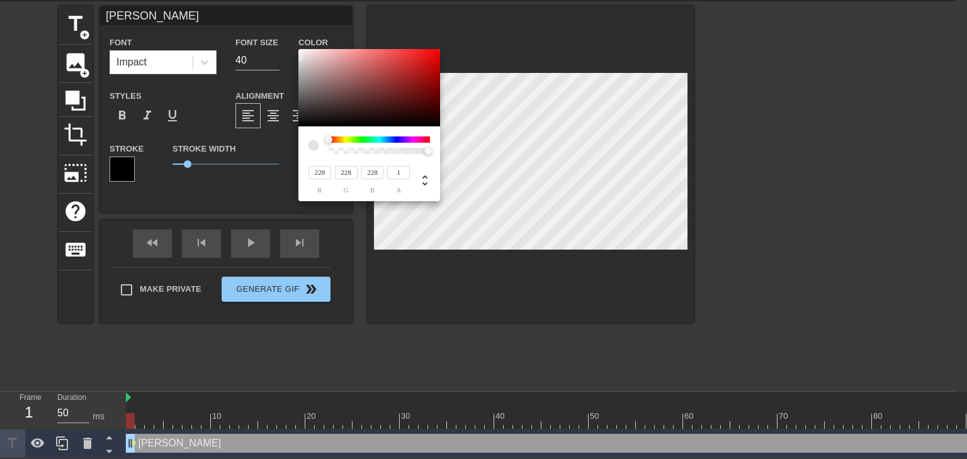
type input "244"
type input "255"
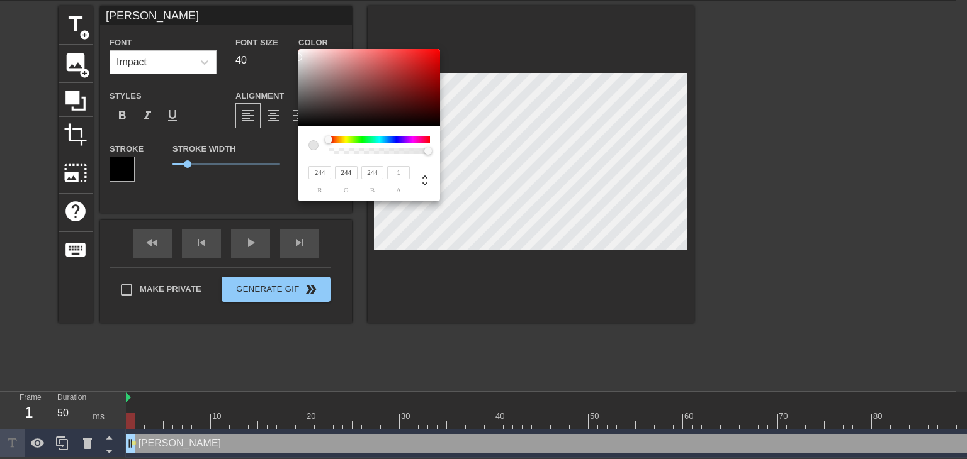
type input "255"
type input "236"
type input "201"
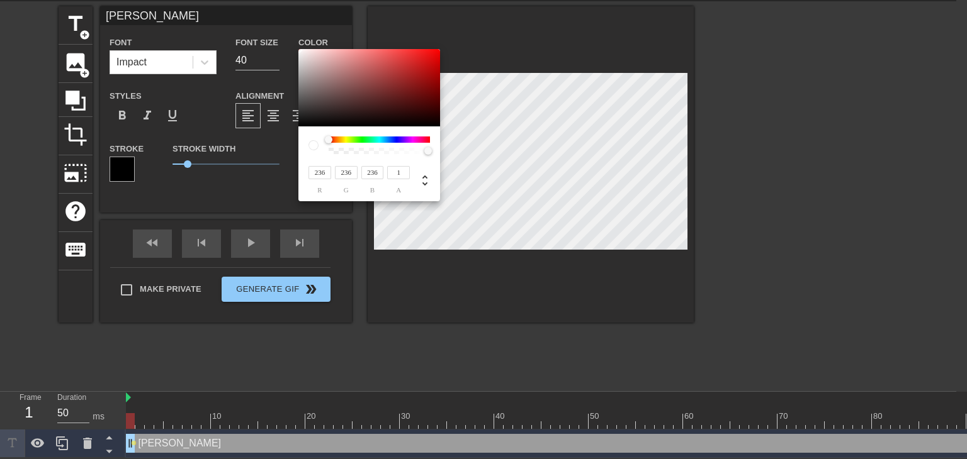
type input "178"
type input "199"
type input "173"
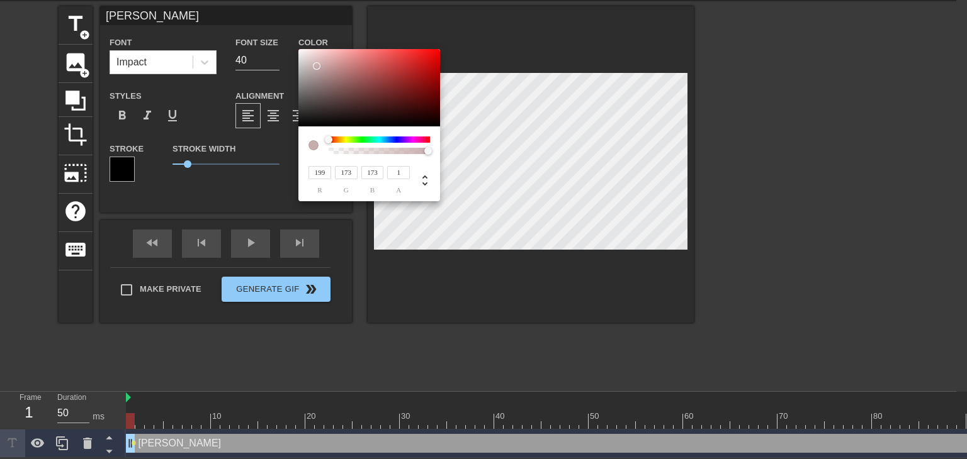
type input "207"
type input "179"
type input "250"
type input "242"
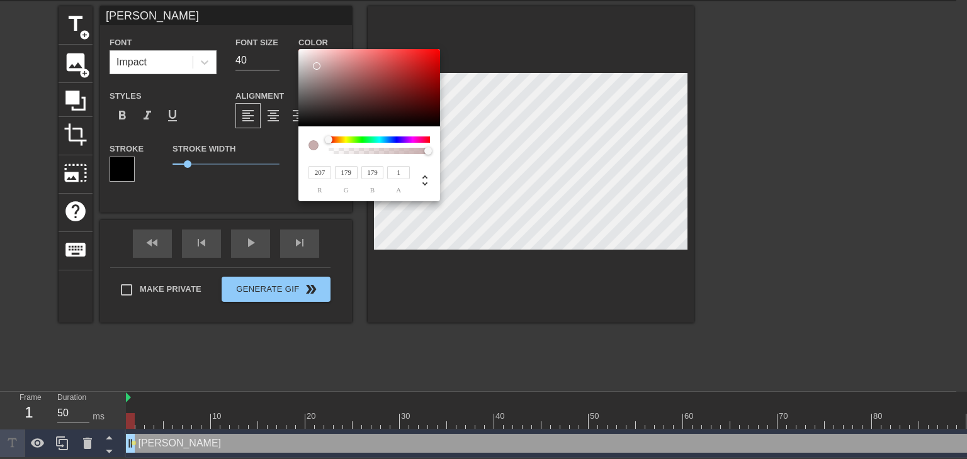
type input "242"
type input "255"
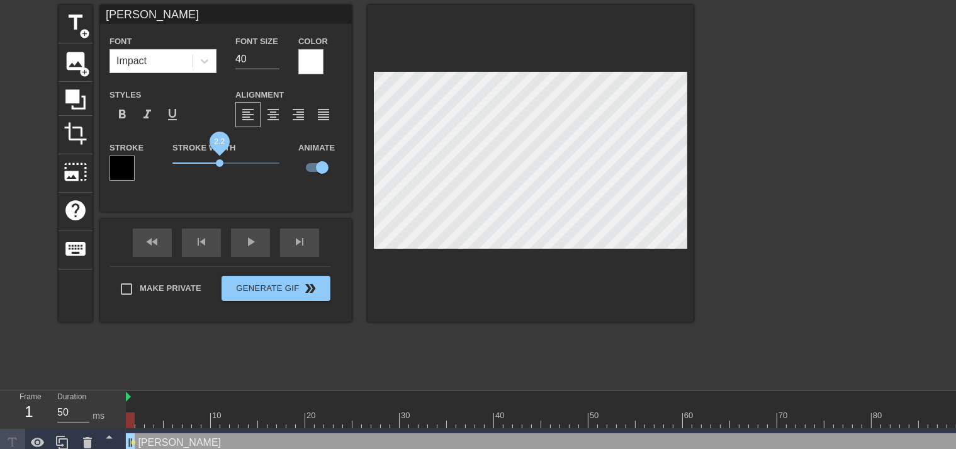
drag, startPoint x: 184, startPoint y: 161, endPoint x: 220, endPoint y: 159, distance: 35.9
click at [220, 159] on span "2.2" at bounding box center [220, 163] width 8 height 8
click at [322, 167] on input "checkbox" at bounding box center [322, 167] width 72 height 24
click at [312, 169] on input "checkbox" at bounding box center [310, 167] width 72 height 24
click at [318, 171] on input "checkbox" at bounding box center [322, 167] width 72 height 24
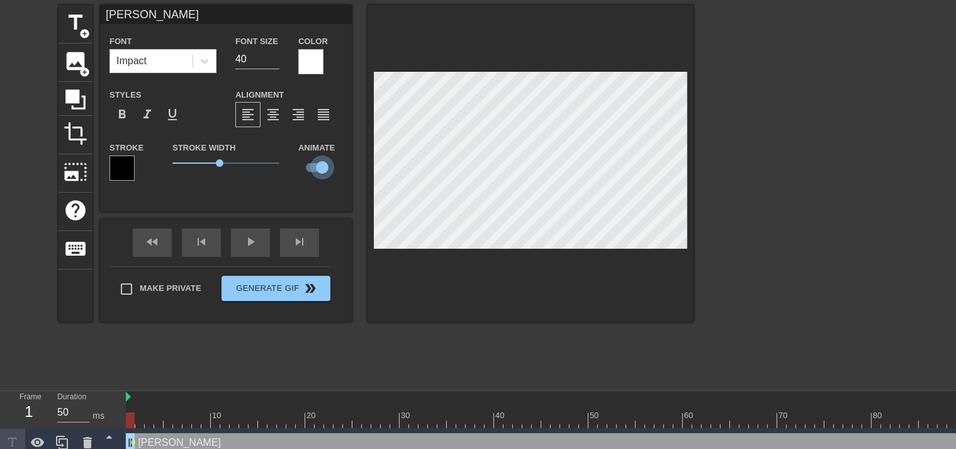
checkbox input "false"
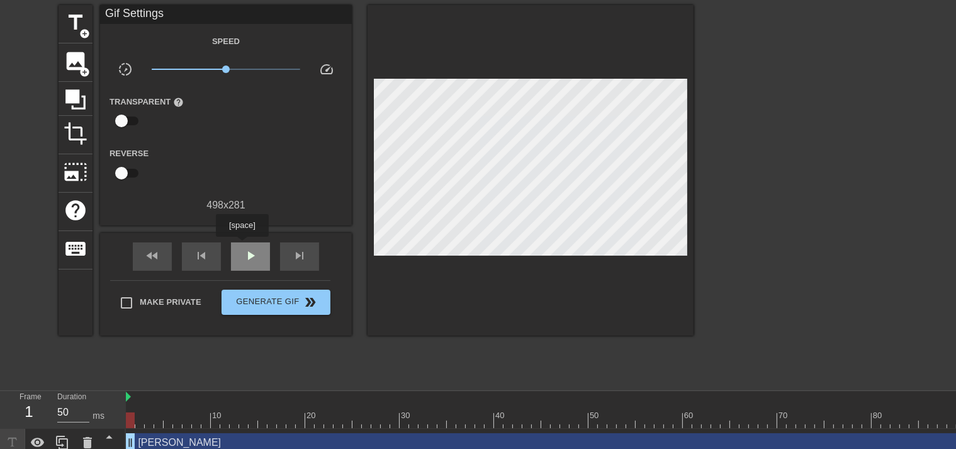
click at [242, 245] on div "play_arrow" at bounding box center [250, 256] width 39 height 28
click at [149, 254] on span "fast_rewind" at bounding box center [152, 255] width 15 height 15
click at [245, 257] on span "pause" at bounding box center [250, 255] width 15 height 15
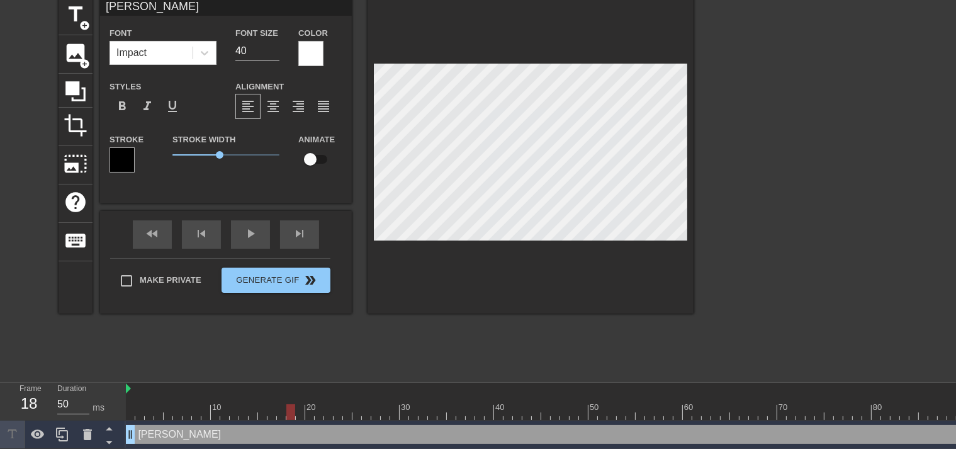
scroll to position [55, 0]
